Goal: Subscribe to service/newsletter

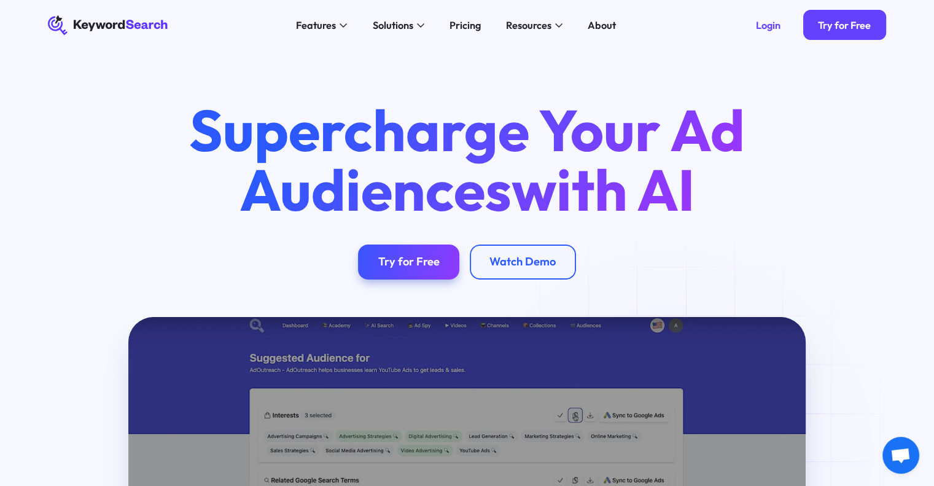
click at [860, 34] on link "Try for Free" at bounding box center [845, 25] width 83 height 30
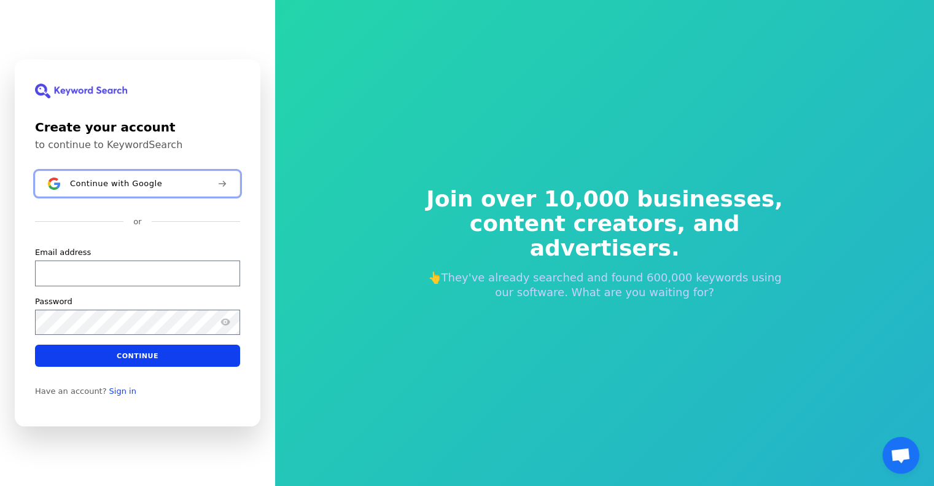
click at [179, 179] on div "Continue with Google" at bounding box center [139, 184] width 138 height 10
